Goal: Task Accomplishment & Management: Manage account settings

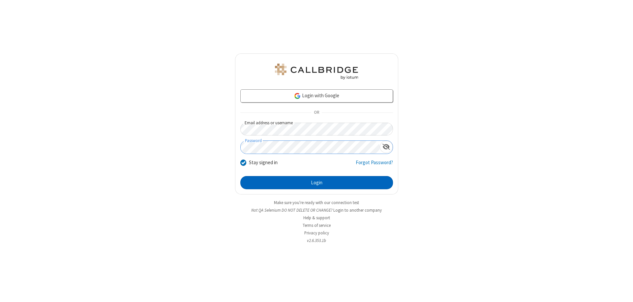
click at [317, 183] on button "Login" at bounding box center [316, 182] width 153 height 13
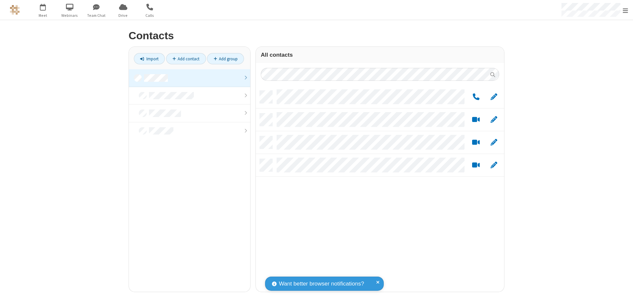
scroll to position [201, 243]
click at [226, 59] on link "Add group" at bounding box center [225, 58] width 37 height 11
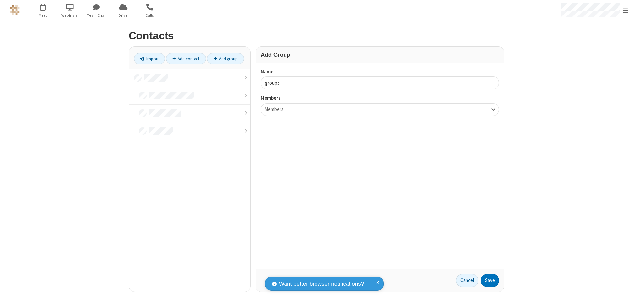
type input "group5"
type input "name22"
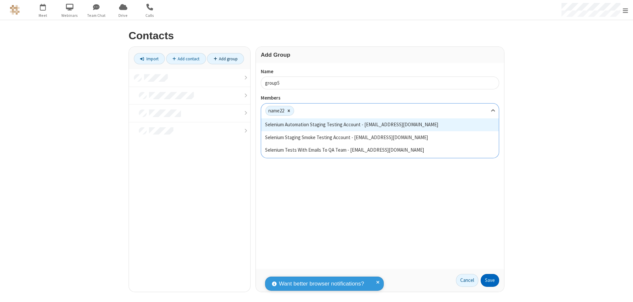
click at [490, 280] on button "Save" at bounding box center [490, 280] width 18 height 13
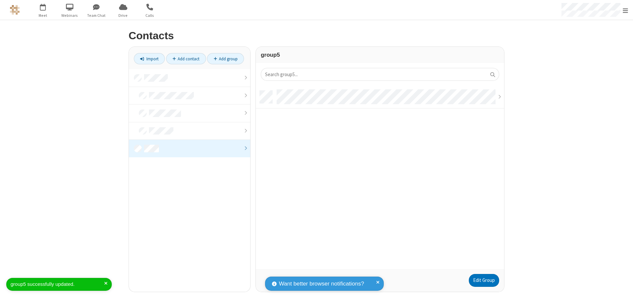
scroll to position [5, 5]
click at [484, 280] on link "Edit Group" at bounding box center [484, 280] width 30 height 13
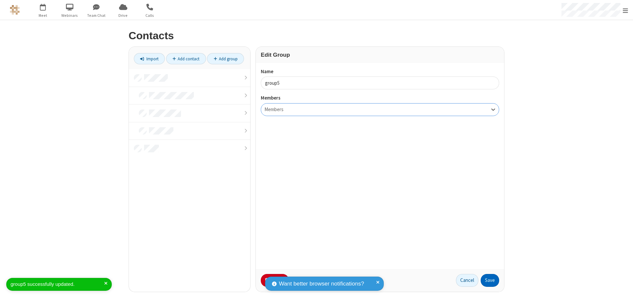
click at [490, 280] on button "Save" at bounding box center [490, 280] width 18 height 13
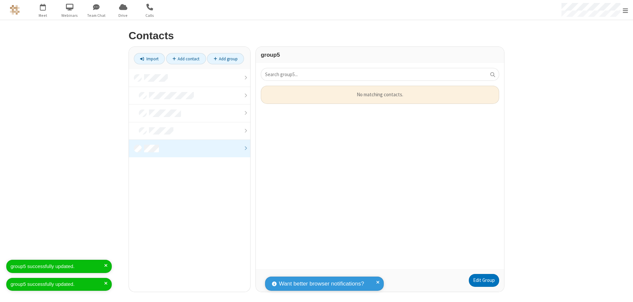
scroll to position [178, 243]
